Goal: Task Accomplishment & Management: Manage account settings

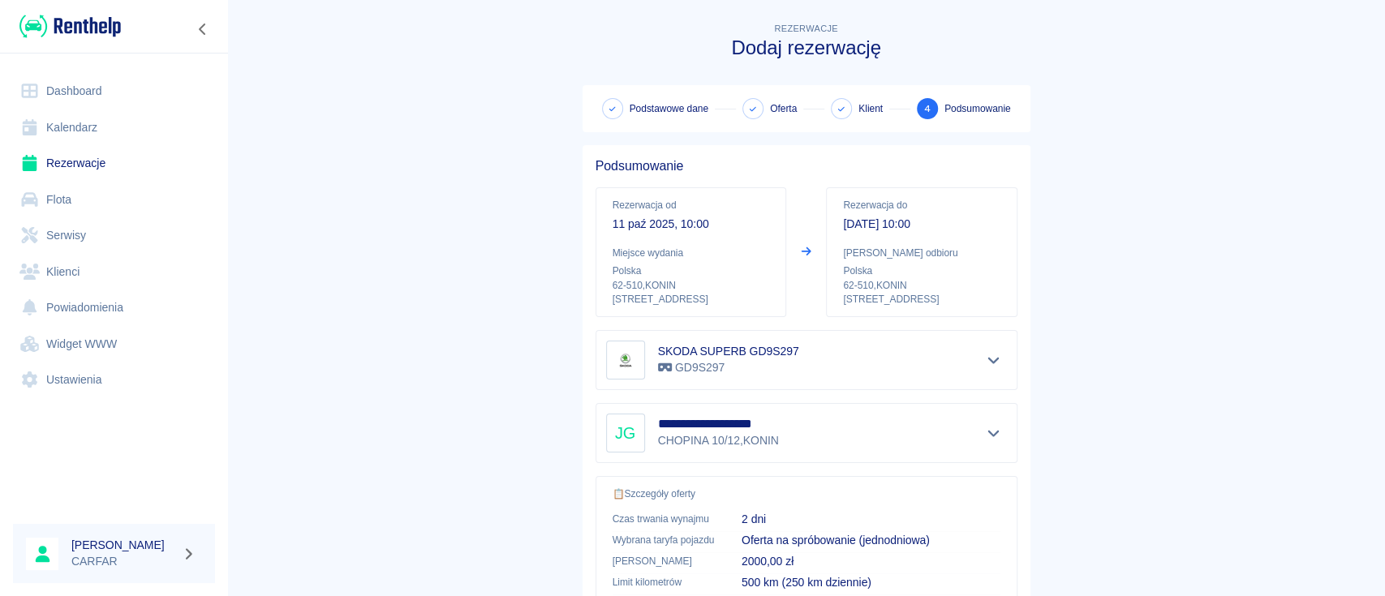
scroll to position [301, 0]
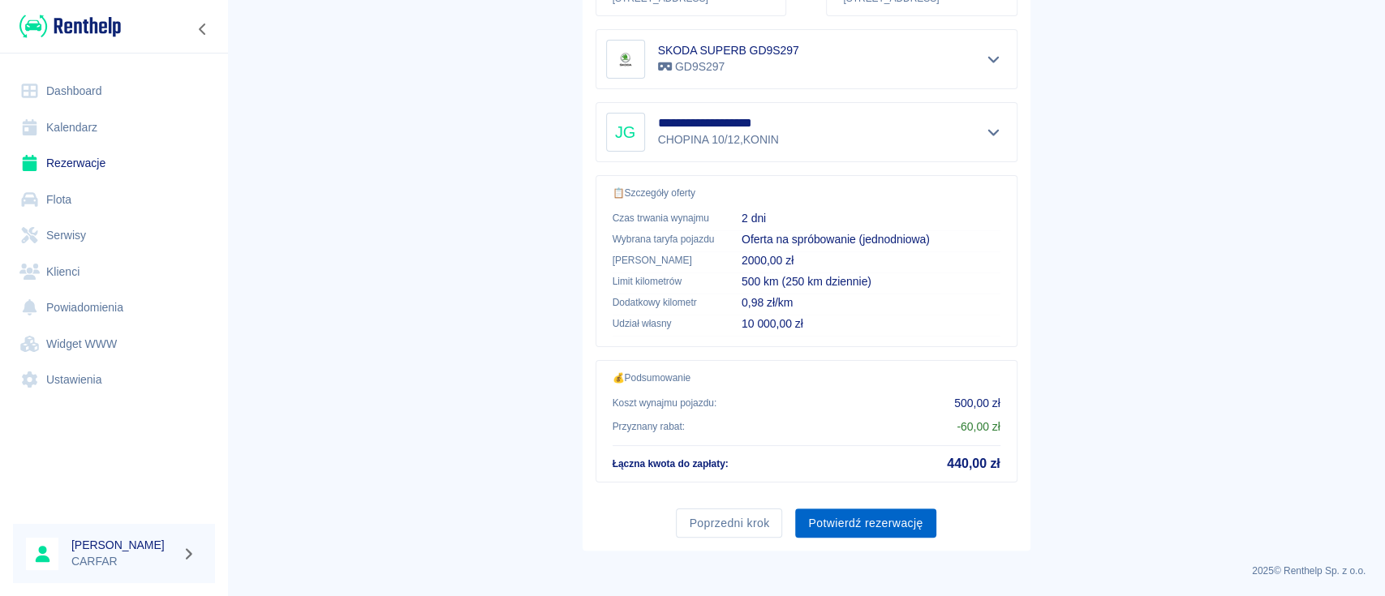
click at [857, 526] on button "Potwierdź rezerwację" at bounding box center [865, 524] width 140 height 30
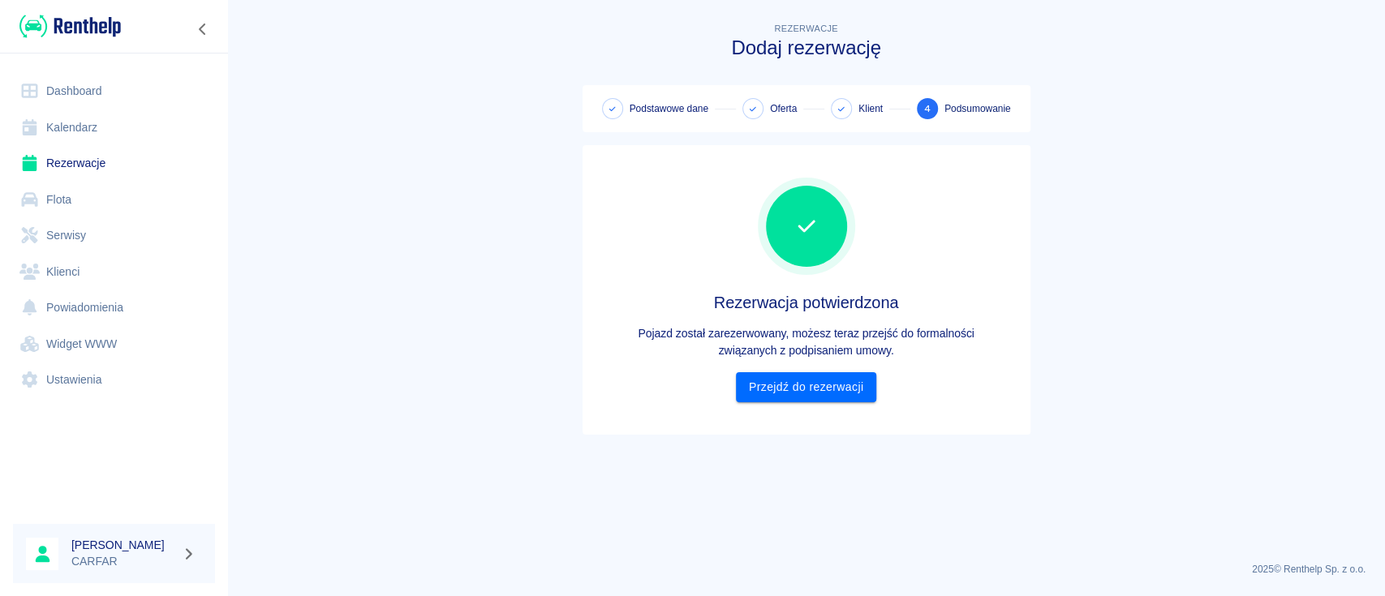
scroll to position [0, 0]
click at [831, 376] on link "Przejdź do rezerwacji" at bounding box center [806, 387] width 140 height 30
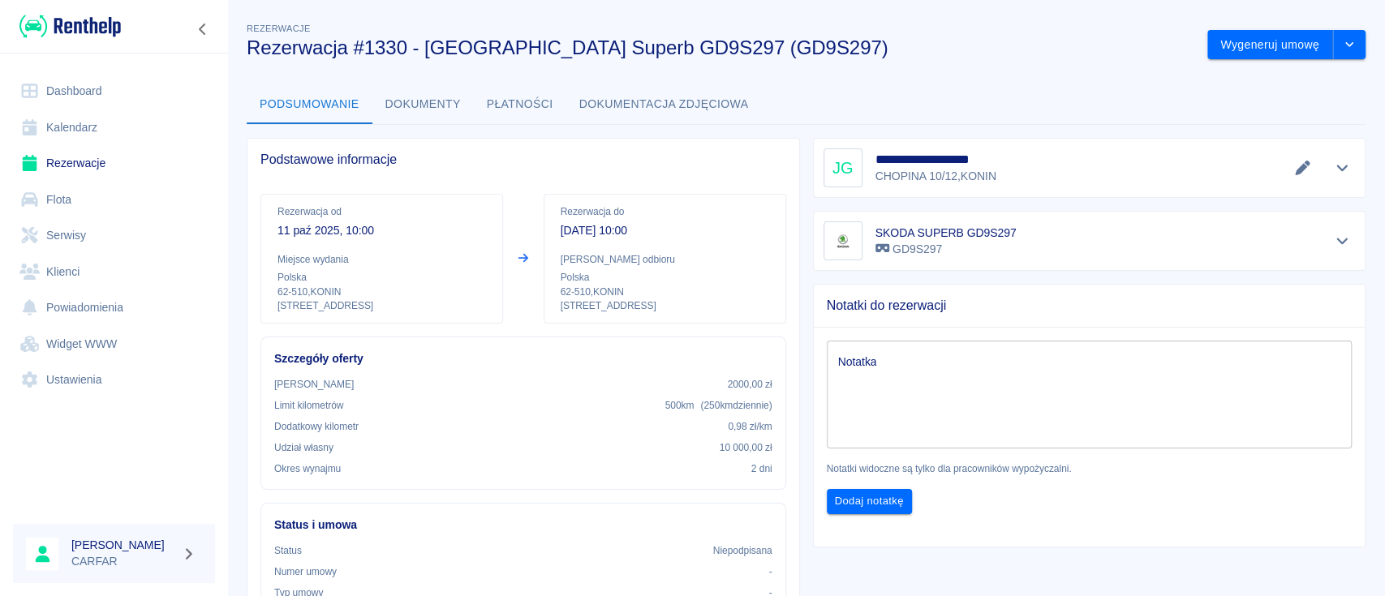
click at [938, 399] on textarea "Notatka" at bounding box center [1089, 394] width 503 height 81
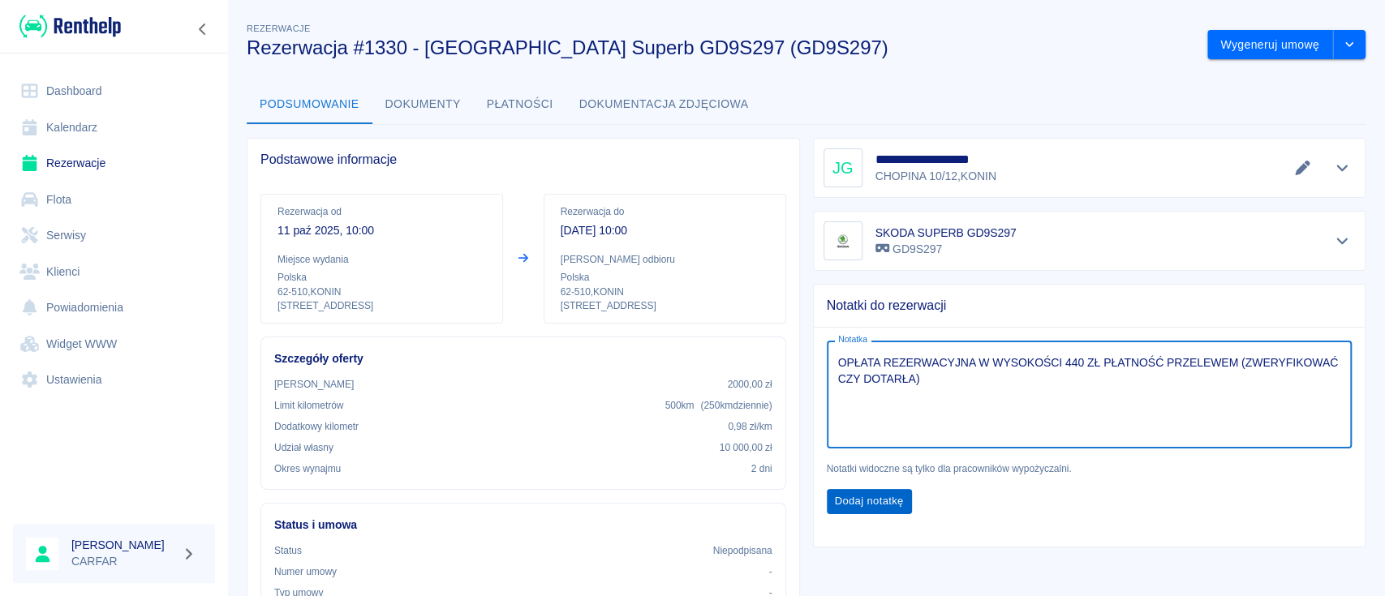
type textarea "OPŁATA REZERWACYJNA W WYSOKOŚCI 440 ZŁ PŁATNOŚĆ PRZELEWEM (ZWERYFIKOWAĆ CZY DOT…"
click at [874, 496] on button "Dodaj notatkę" at bounding box center [869, 501] width 85 height 25
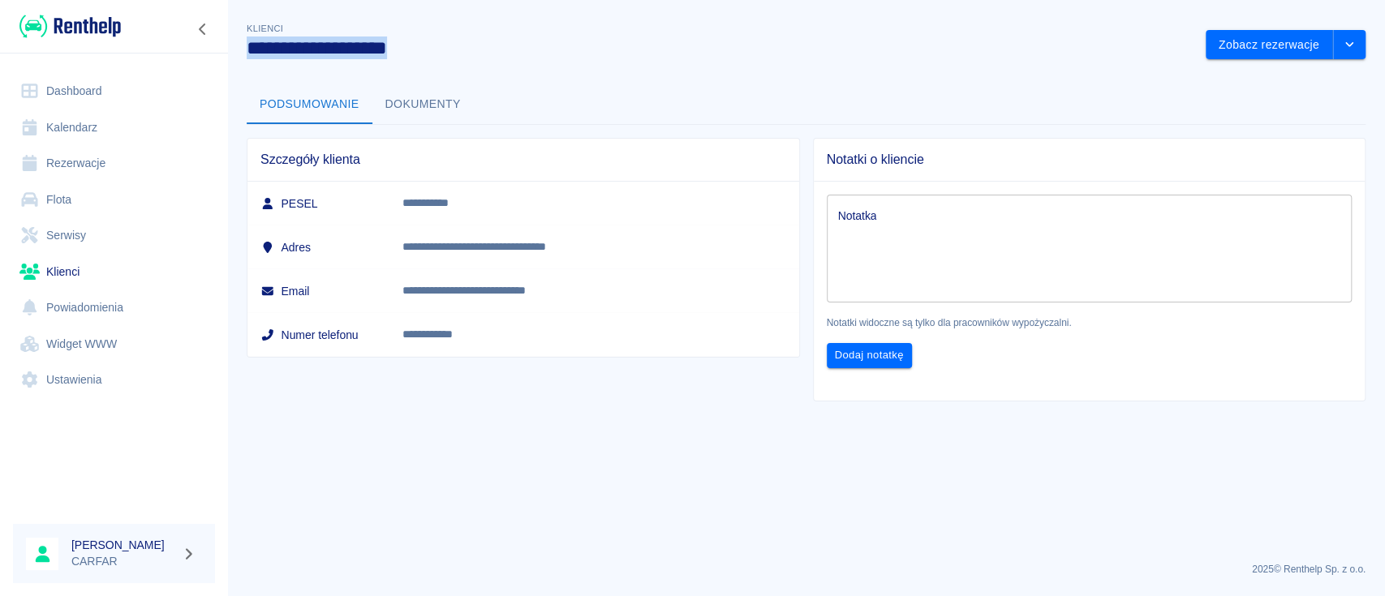
click at [107, 28] on img at bounding box center [69, 26] width 101 height 27
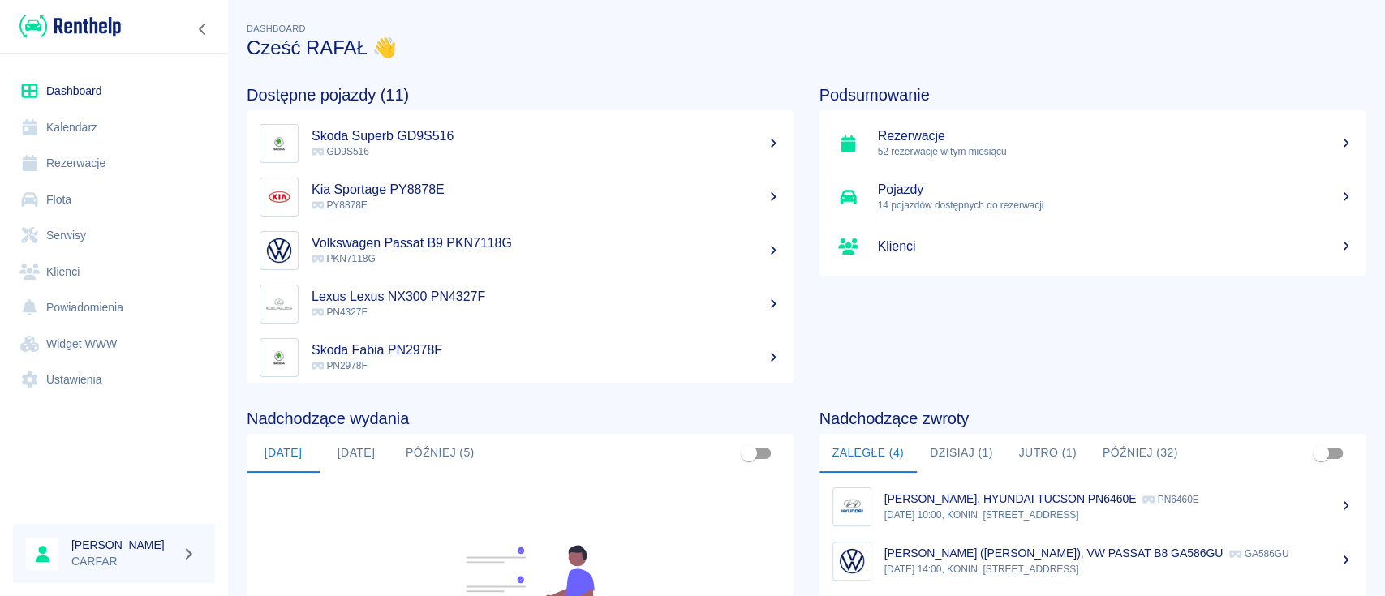
click at [461, 454] on button "Później (5)" at bounding box center [440, 453] width 95 height 39
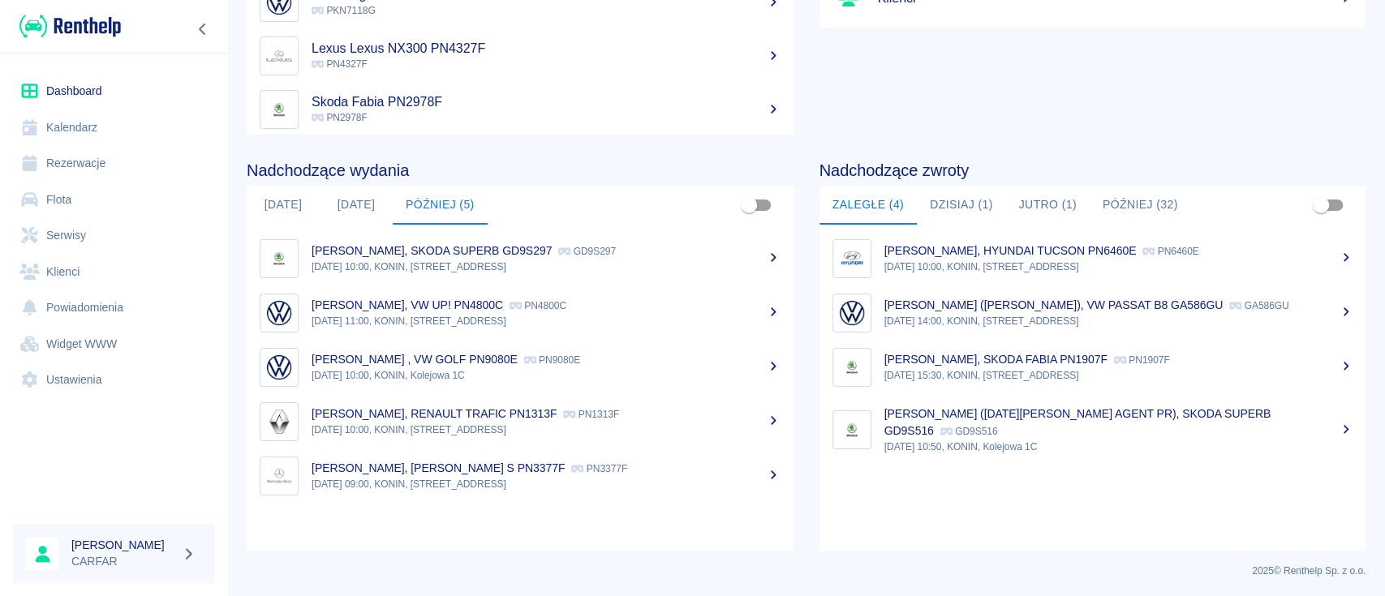
scroll to position [249, 0]
click at [506, 468] on p "[PERSON_NAME], [PERSON_NAME] S PN3377F" at bounding box center [437, 467] width 253 height 13
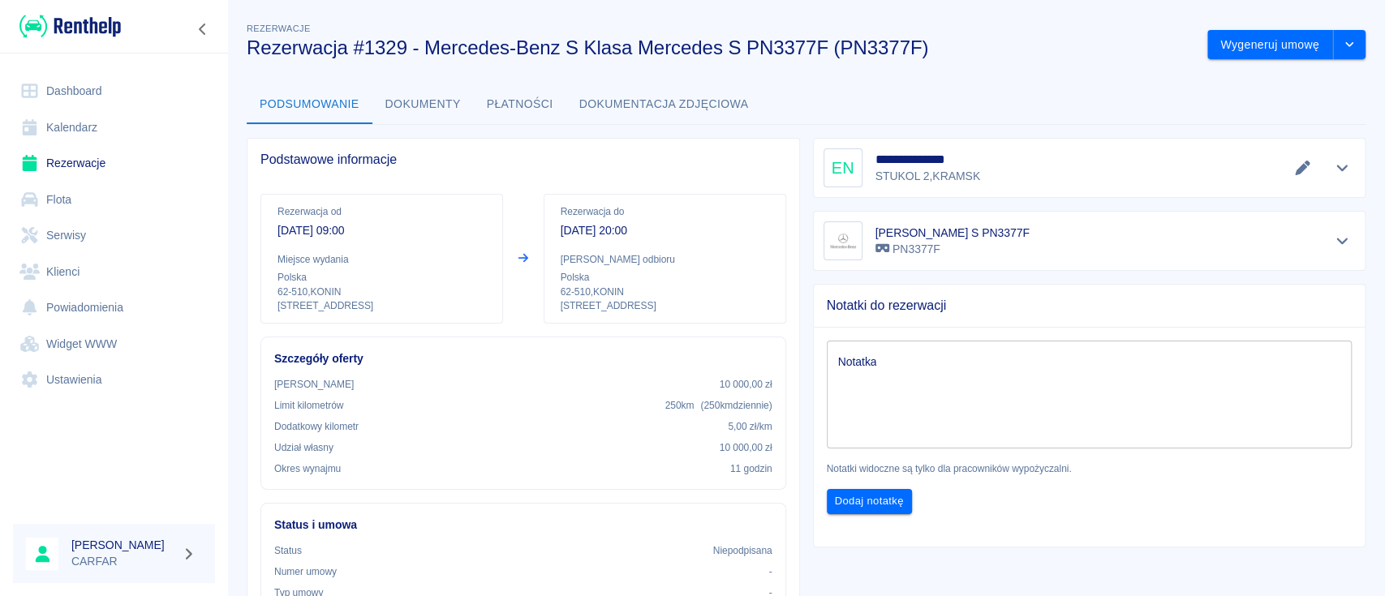
click at [992, 381] on textarea "Notatka" at bounding box center [1089, 394] width 503 height 81
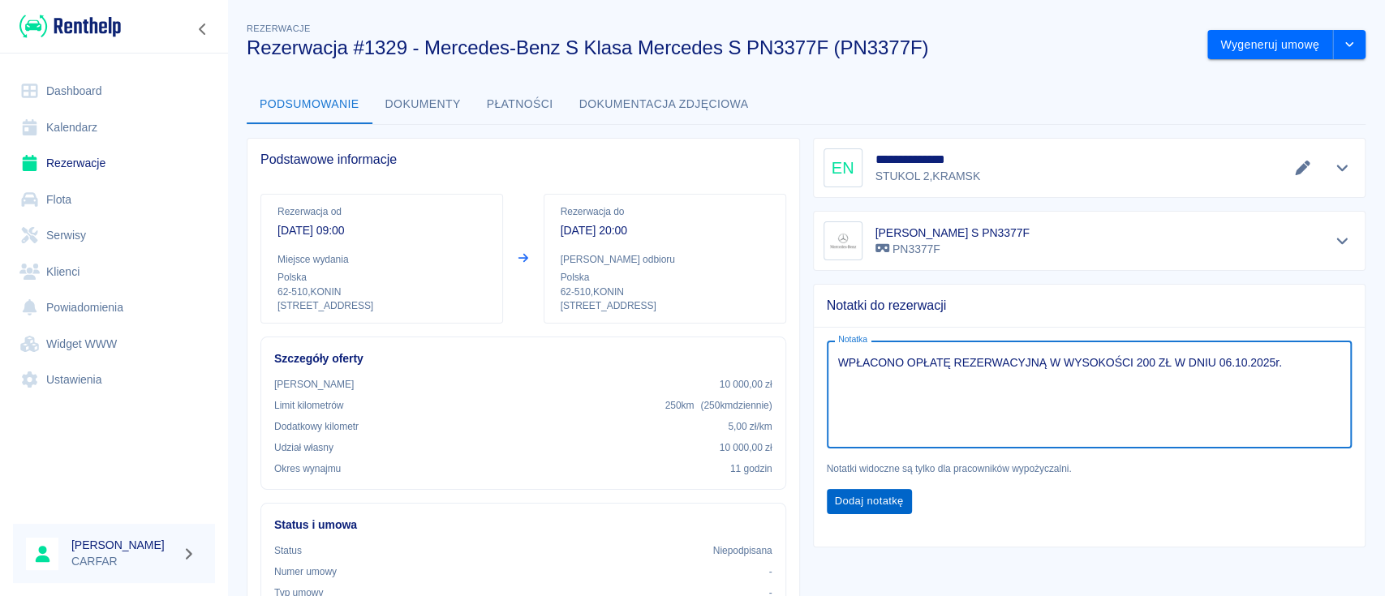
type textarea "WPŁACONO OPŁATĘ REZERWACYJNĄ W WYSOKOŚCI 200 ZŁ W DNIU 06.10.2025r."
click at [890, 500] on button "Dodaj notatkę" at bounding box center [869, 501] width 85 height 25
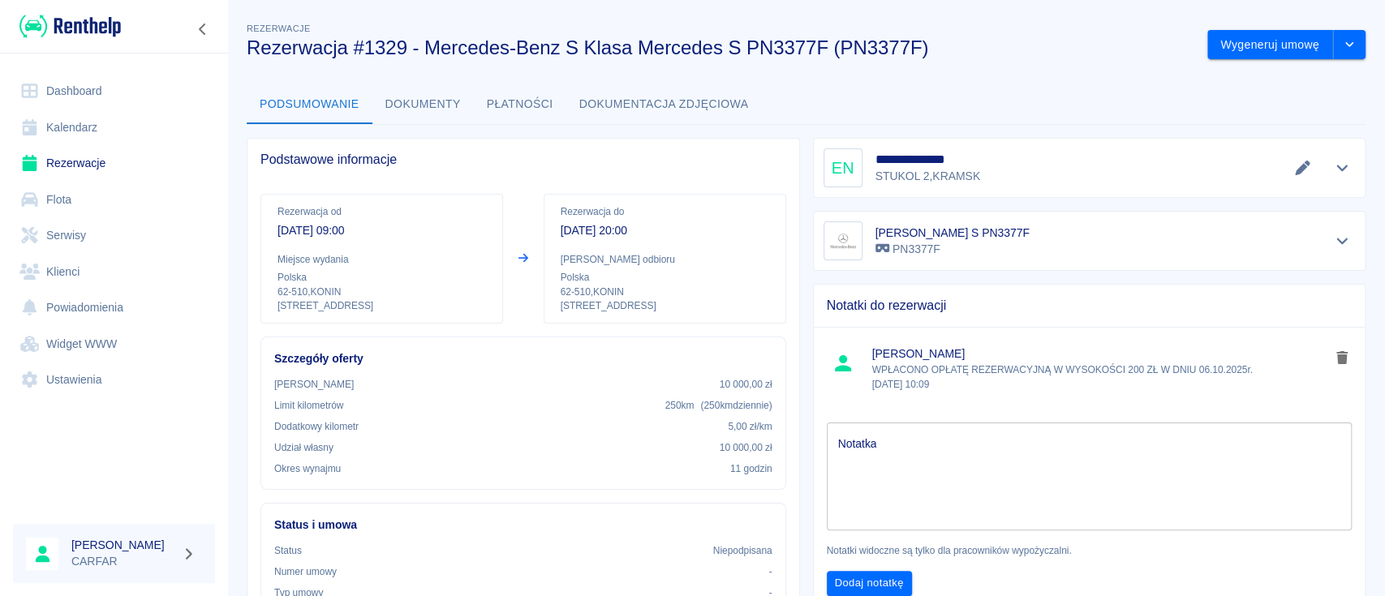
click at [84, 23] on img at bounding box center [69, 26] width 101 height 27
